Goal: Task Accomplishment & Management: Manage account settings

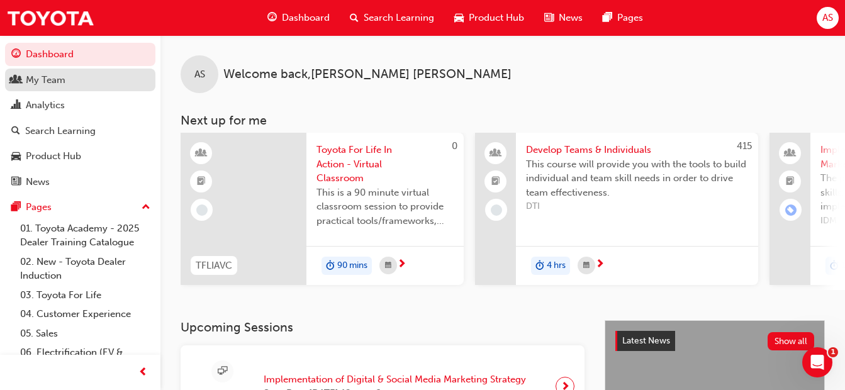
click at [44, 79] on div "My Team" at bounding box center [46, 80] width 40 height 14
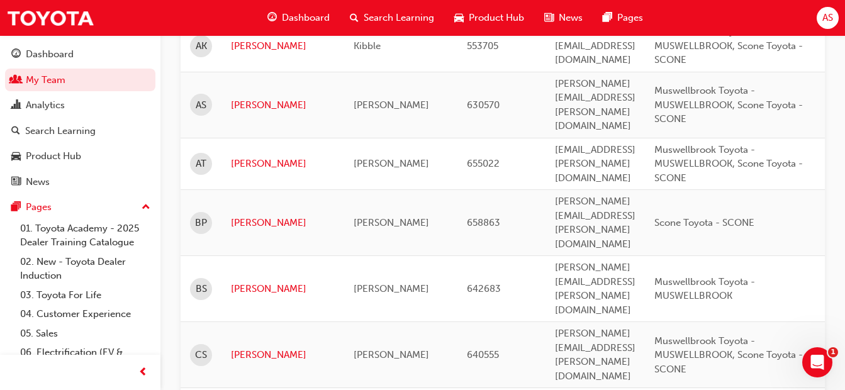
scroll to position [630, 0]
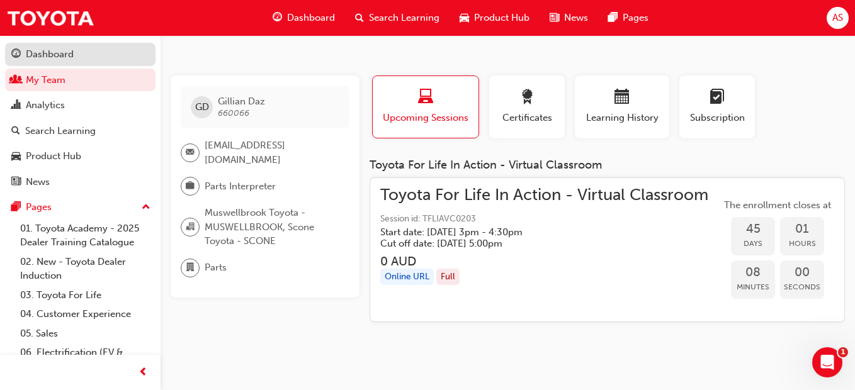
click at [97, 54] on div "Dashboard" at bounding box center [80, 55] width 138 height 16
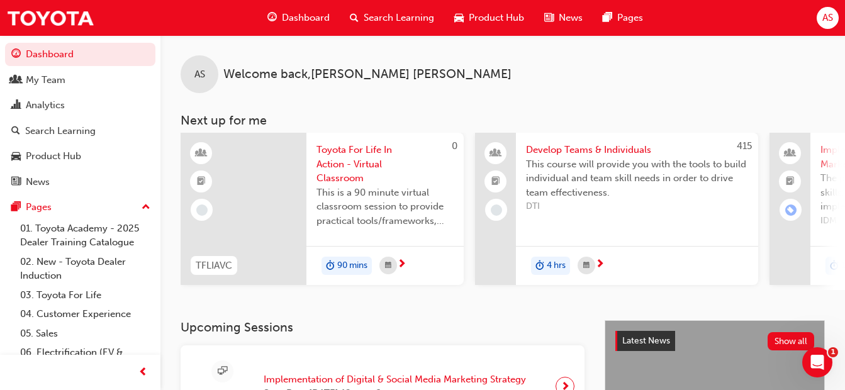
click at [358, 164] on span "Toyota For Life In Action - Virtual Classroom" at bounding box center [385, 164] width 137 height 43
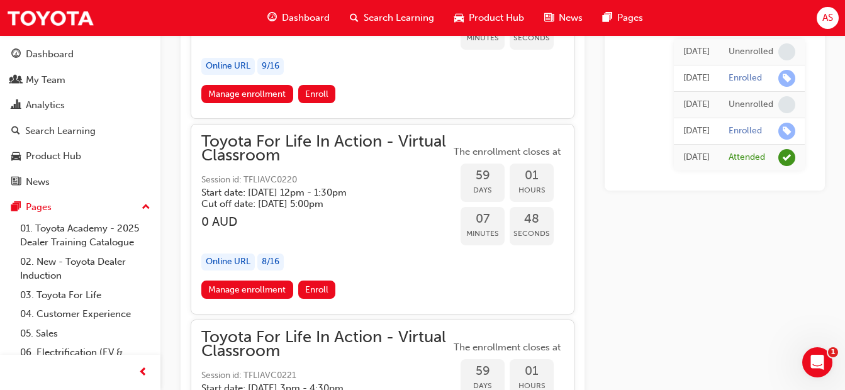
scroll to position [14476, 0]
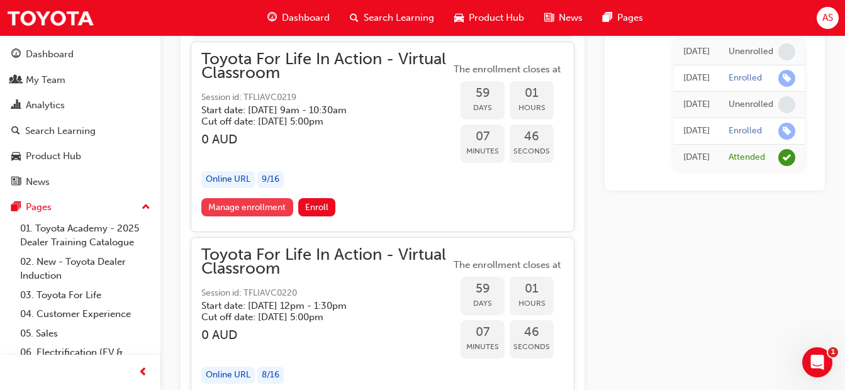
click at [240, 207] on link "Manage enrollment" at bounding box center [247, 207] width 92 height 18
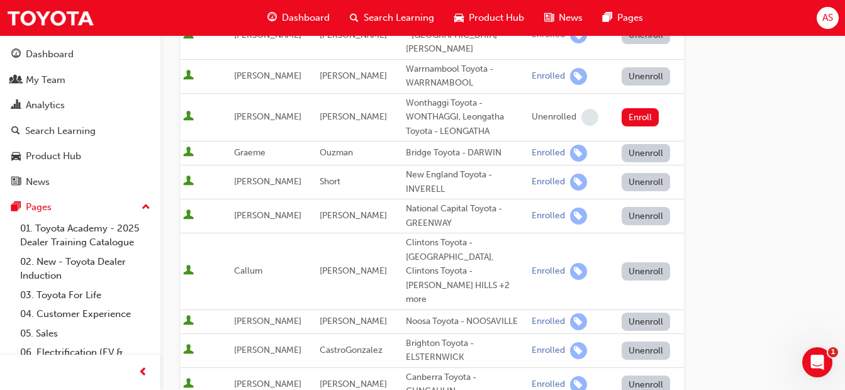
scroll to position [441, 0]
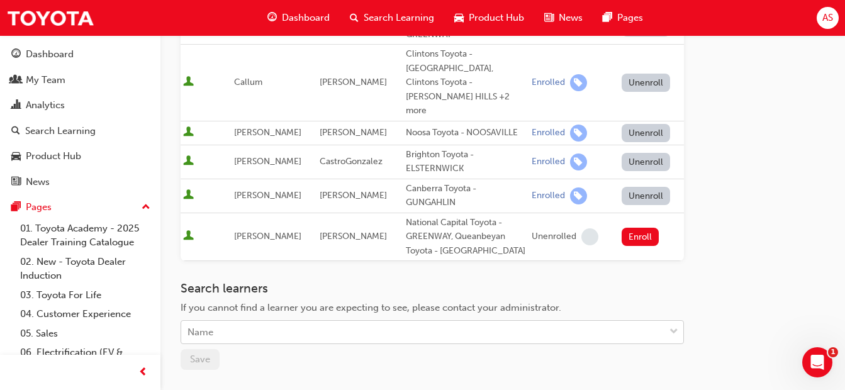
click at [240, 322] on div "Name" at bounding box center [422, 333] width 483 height 22
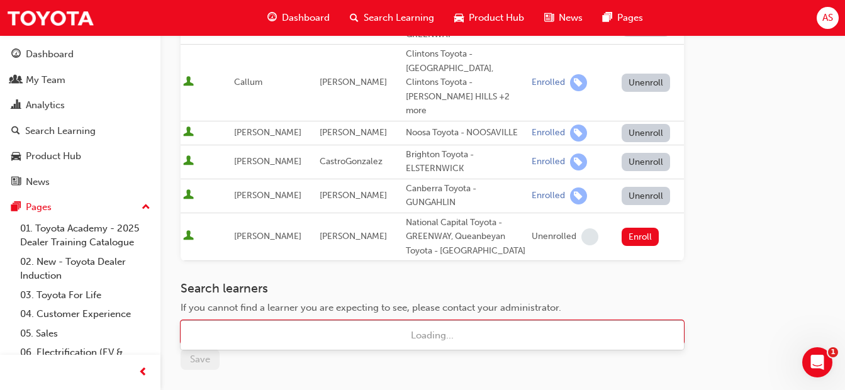
type input "smit"
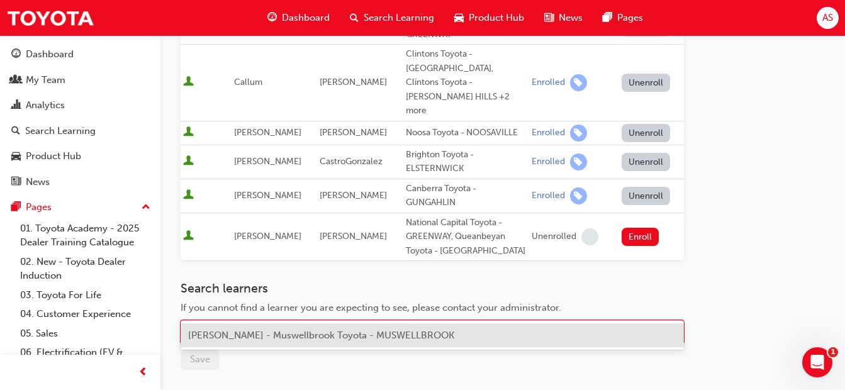
click at [263, 337] on span "[PERSON_NAME] - Muswellbrook Toyota - MUSWELLBROOK" at bounding box center [321, 335] width 266 height 11
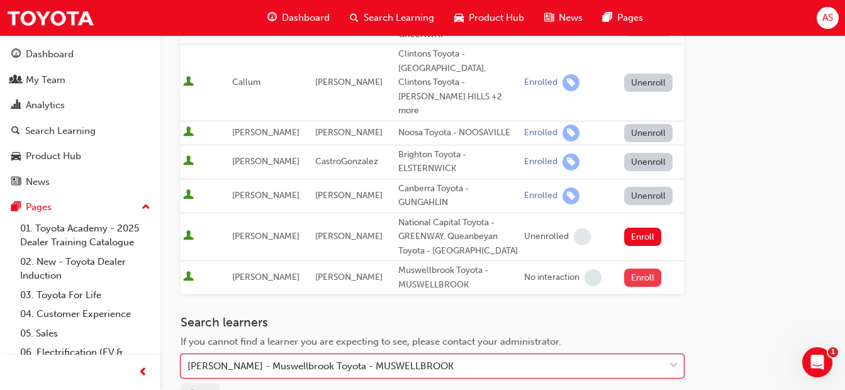
click at [658, 269] on button "Enroll" at bounding box center [643, 278] width 38 height 18
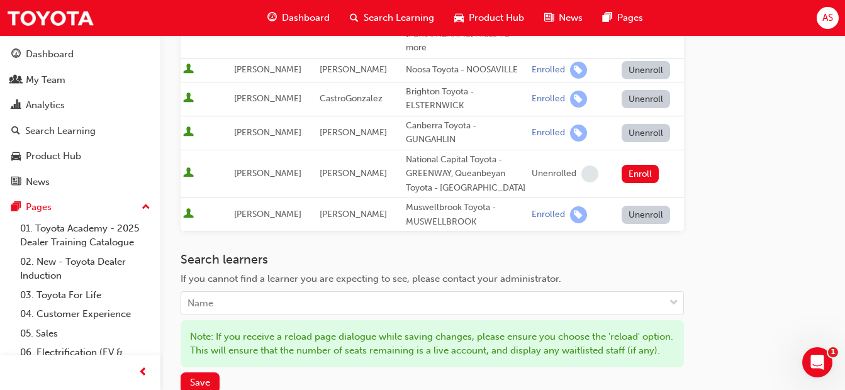
scroll to position [630, 0]
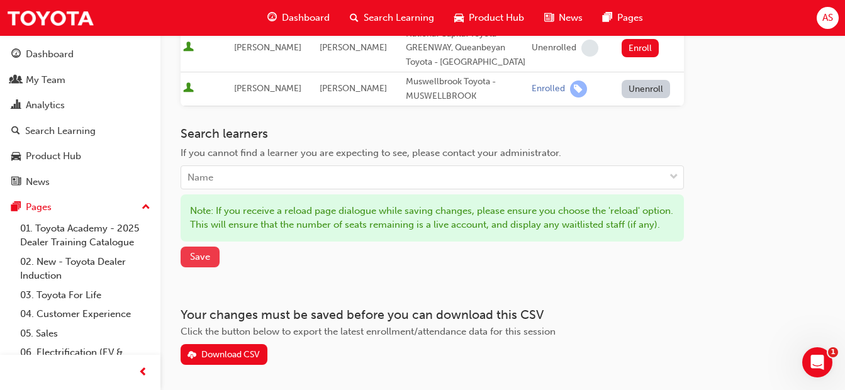
click at [210, 251] on span "Save" at bounding box center [200, 256] width 20 height 11
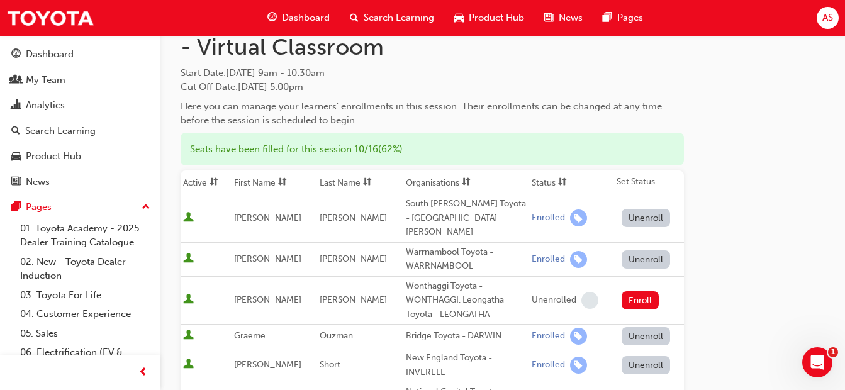
scroll to position [0, 0]
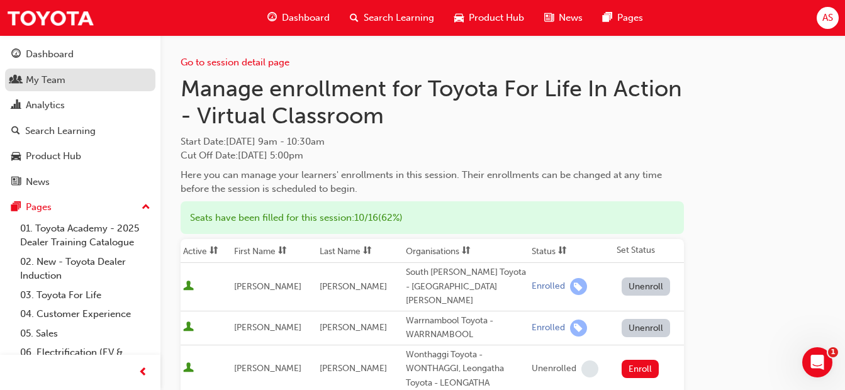
click at [48, 83] on div "My Team" at bounding box center [46, 80] width 40 height 14
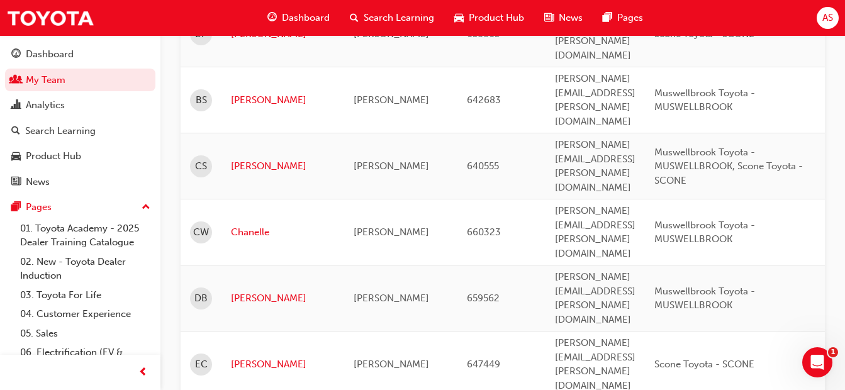
scroll to position [818, 0]
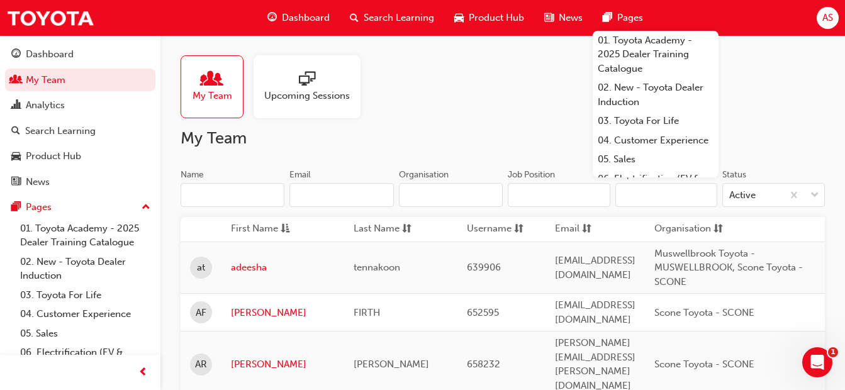
click at [355, 14] on span "search-icon" at bounding box center [354, 18] width 9 height 16
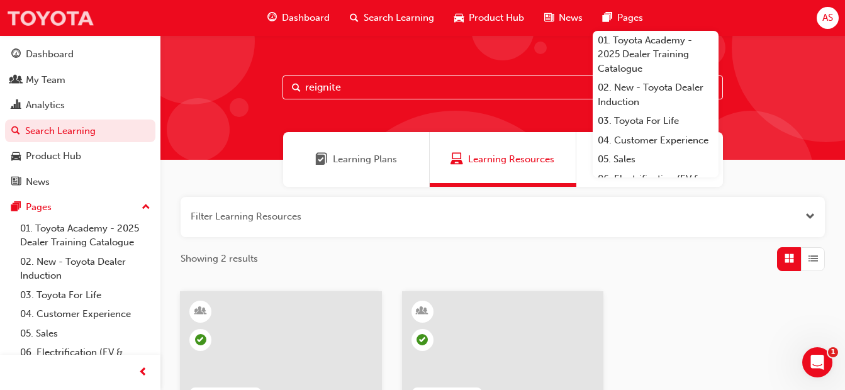
click at [52, 23] on img at bounding box center [50, 18] width 88 height 28
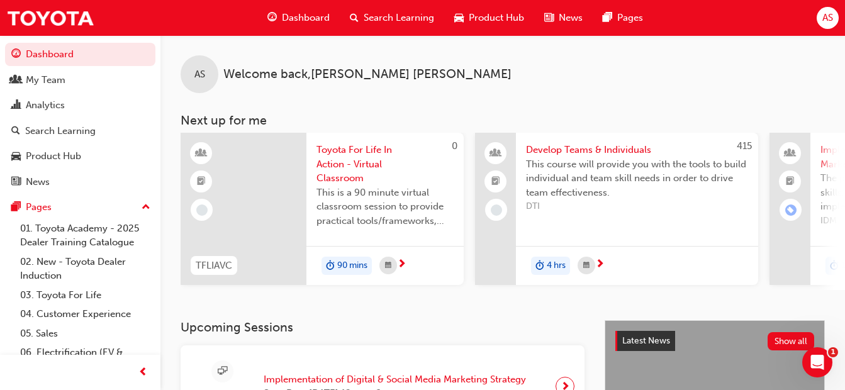
click at [339, 164] on span "Toyota For Life In Action - Virtual Classroom" at bounding box center [385, 164] width 137 height 43
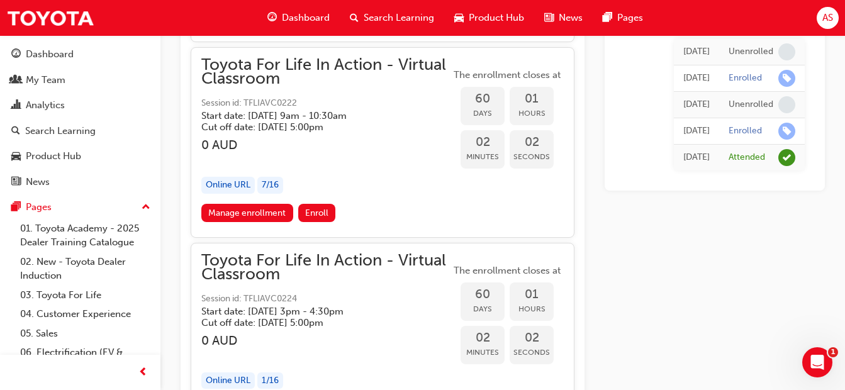
scroll to position [15183, 0]
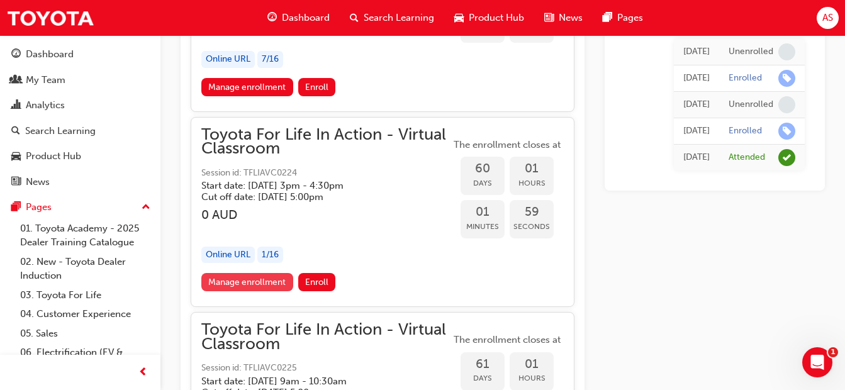
click at [250, 283] on link "Manage enrollment" at bounding box center [247, 282] width 92 height 18
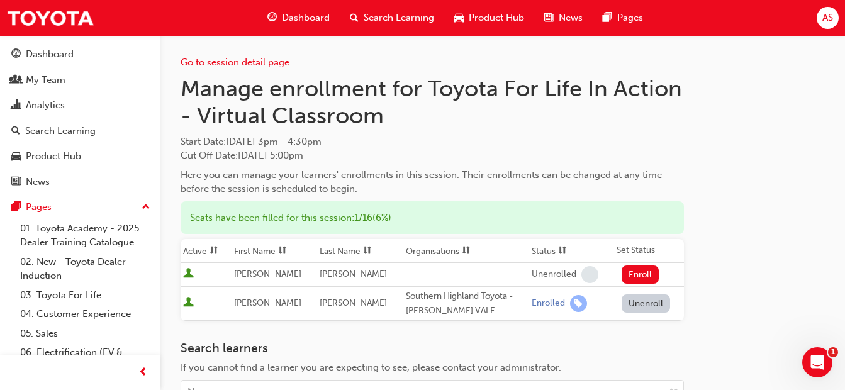
scroll to position [126, 0]
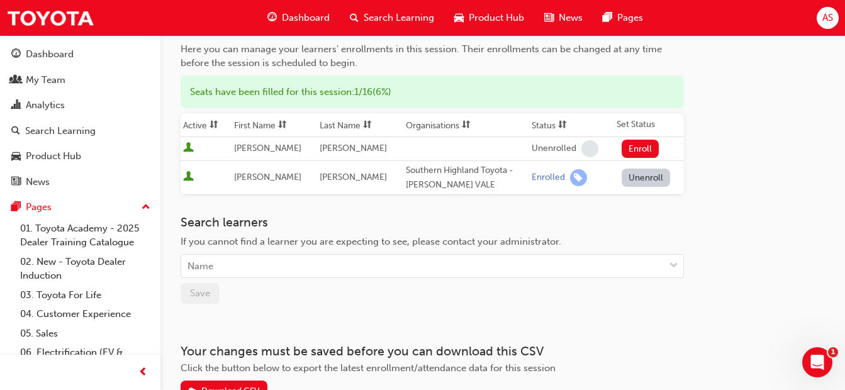
click at [262, 253] on div "Search learners If you cannot find a learner you are expecting to see, please c…" at bounding box center [433, 246] width 504 height 63
click at [262, 271] on div "Name" at bounding box center [422, 267] width 483 height 22
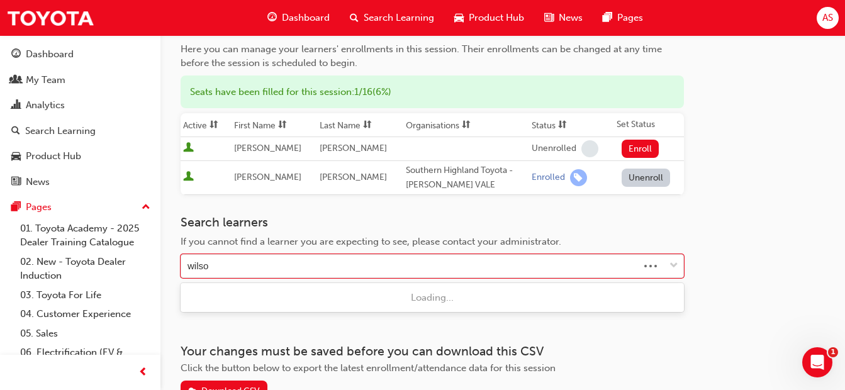
type input "[PERSON_NAME]"
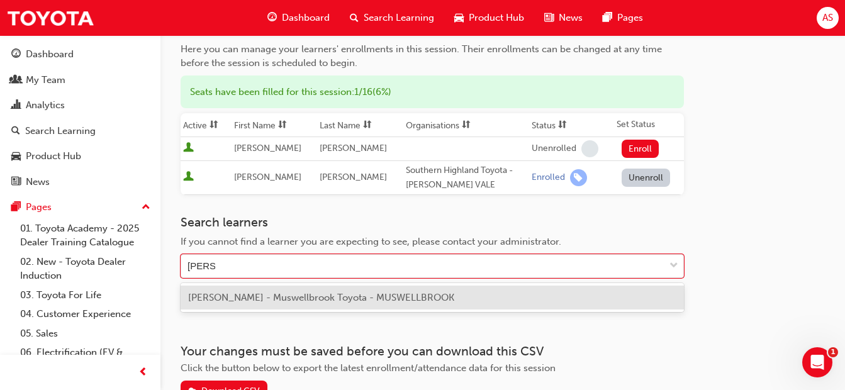
click at [235, 300] on span "[PERSON_NAME] - Muswellbrook Toyota - MUSWELLBROOK" at bounding box center [321, 297] width 266 height 11
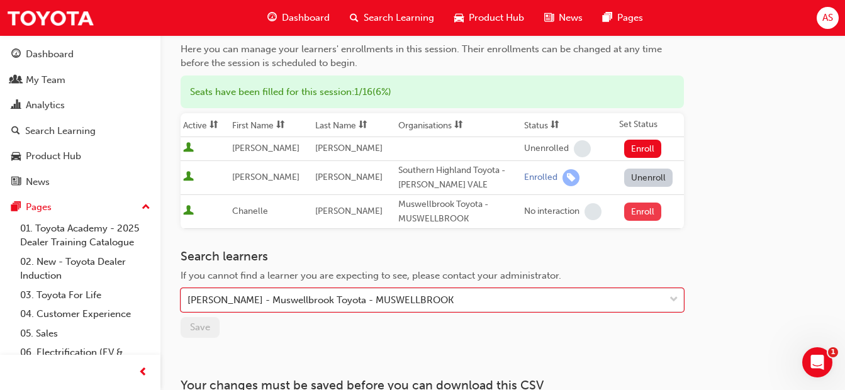
click at [646, 212] on button "Enroll" at bounding box center [643, 212] width 38 height 18
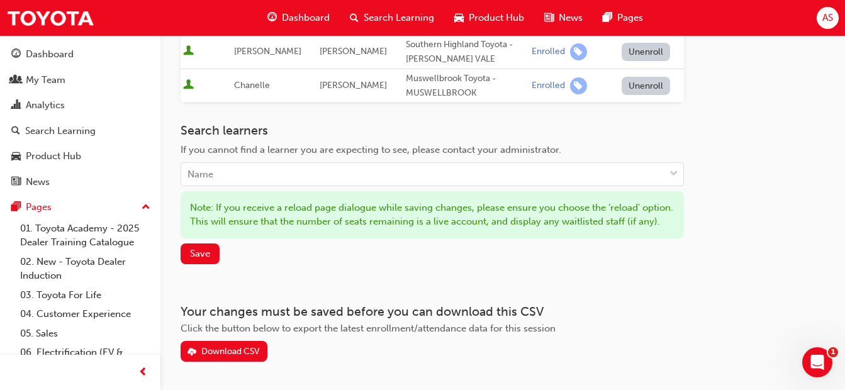
scroll to position [309, 0]
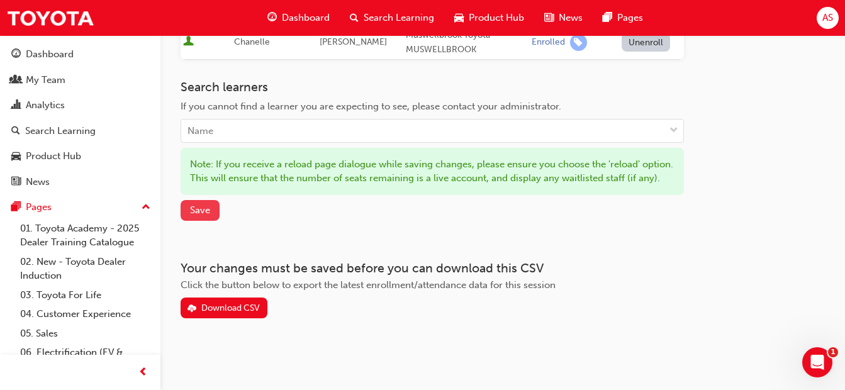
click at [191, 208] on span "Save" at bounding box center [200, 210] width 20 height 11
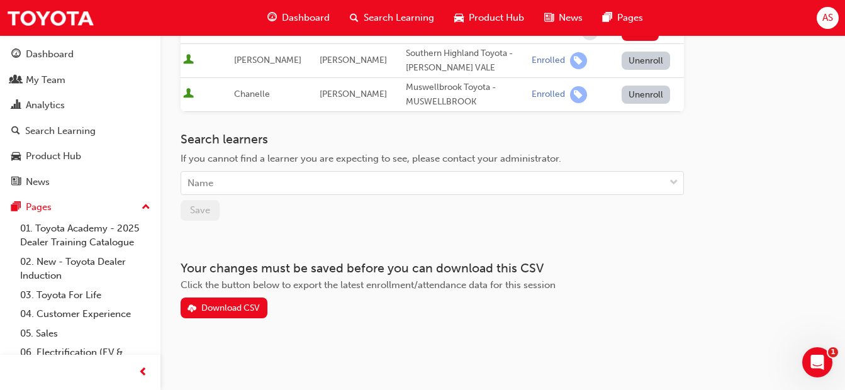
scroll to position [0, 0]
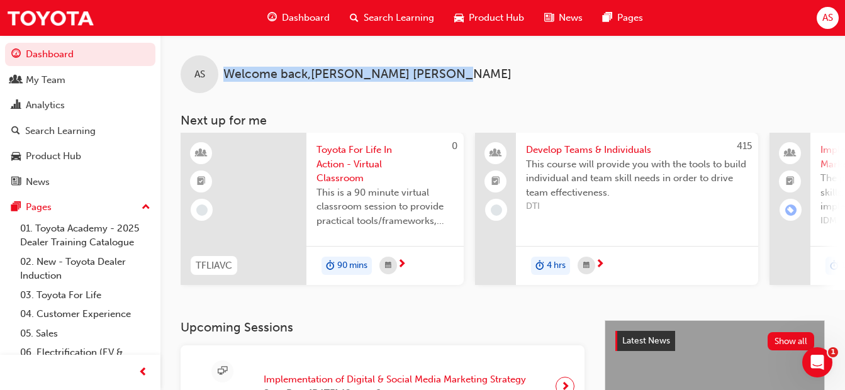
drag, startPoint x: 229, startPoint y: 76, endPoint x: 423, endPoint y: 80, distance: 193.9
click at [423, 80] on div "AS Welcome back , Anna Sinclair" at bounding box center [503, 64] width 685 height 58
drag, startPoint x: 423, startPoint y: 80, endPoint x: 390, endPoint y: 74, distance: 33.3
click at [390, 74] on div "AS Welcome back , Anna Sinclair" at bounding box center [503, 64] width 685 height 58
drag, startPoint x: 388, startPoint y: 74, endPoint x: 225, endPoint y: 69, distance: 163.1
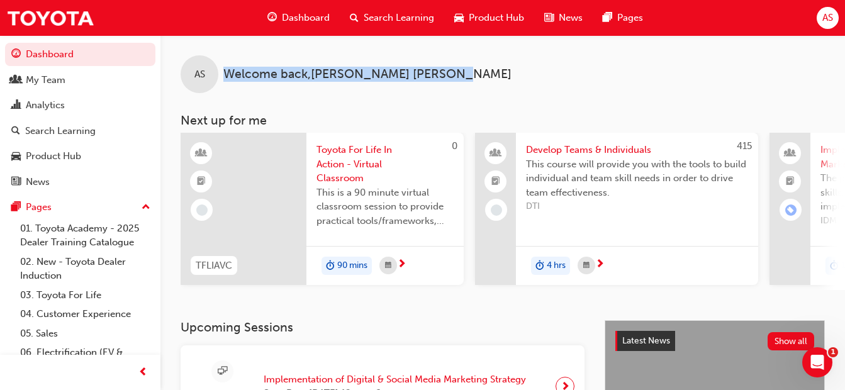
click at [225, 69] on div "AS Welcome back , Anna Sinclair" at bounding box center [503, 64] width 685 height 58
click at [463, 63] on div "AS Welcome back , Anna Sinclair" at bounding box center [503, 64] width 685 height 58
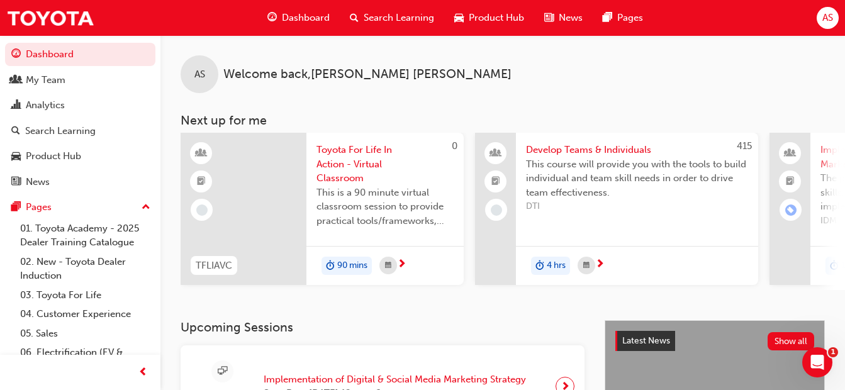
click at [360, 18] on div "Search Learning" at bounding box center [392, 18] width 105 height 26
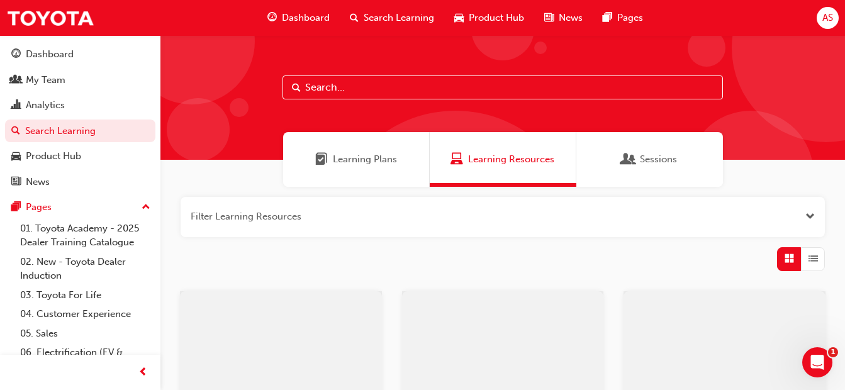
click at [312, 83] on input "text" at bounding box center [503, 88] width 441 height 24
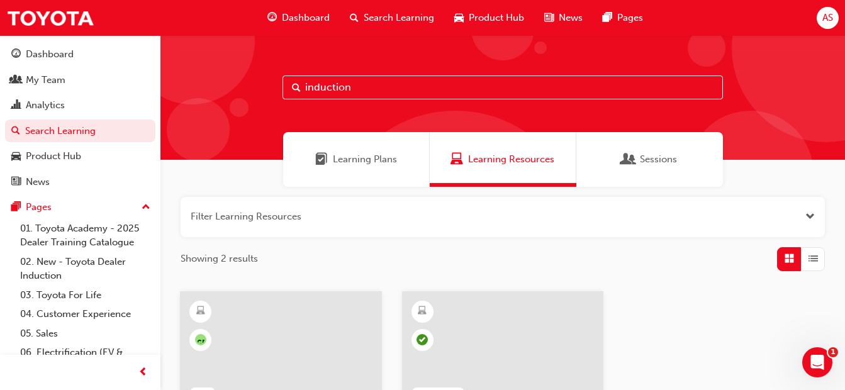
scroll to position [126, 0]
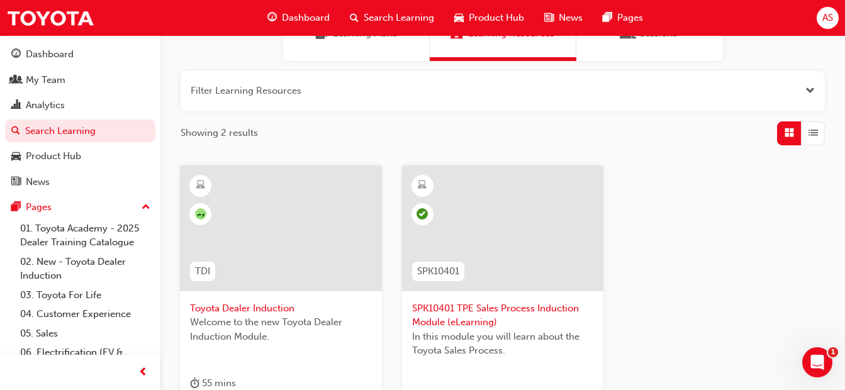
type input "induction"
